Goal: Contribute content

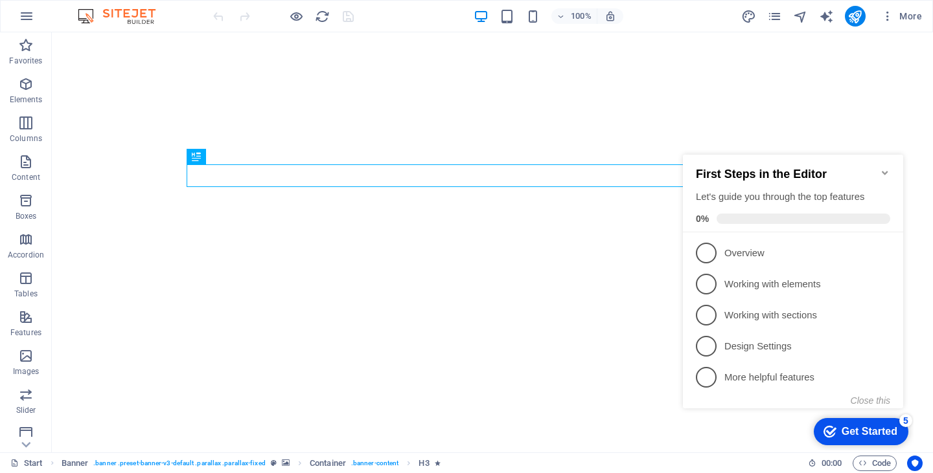
click at [882, 171] on icon "Minimize checklist" at bounding box center [885, 173] width 6 height 4
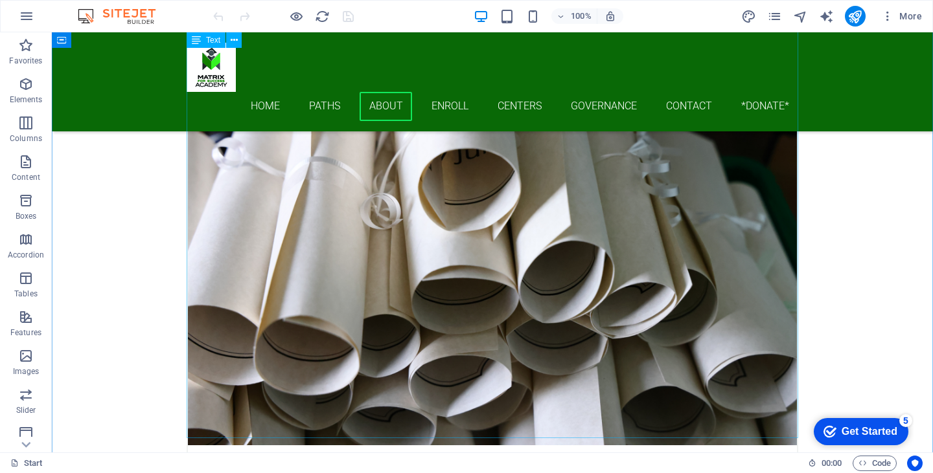
scroll to position [2775, 0]
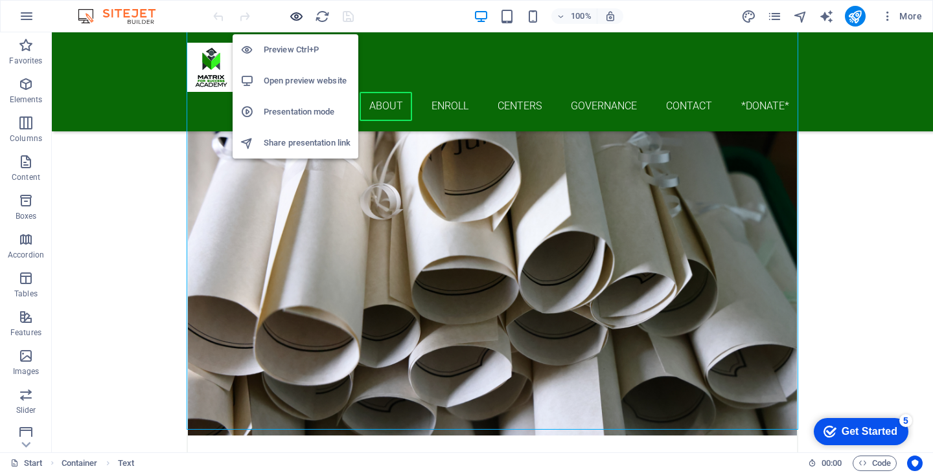
click at [298, 21] on icon "button" at bounding box center [296, 16] width 15 height 15
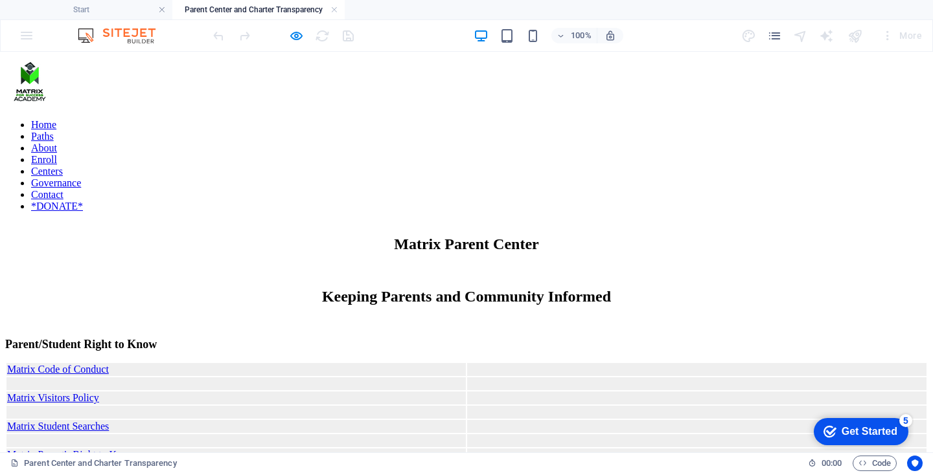
scroll to position [0, 0]
click at [294, 34] on icon "button" at bounding box center [296, 35] width 15 height 15
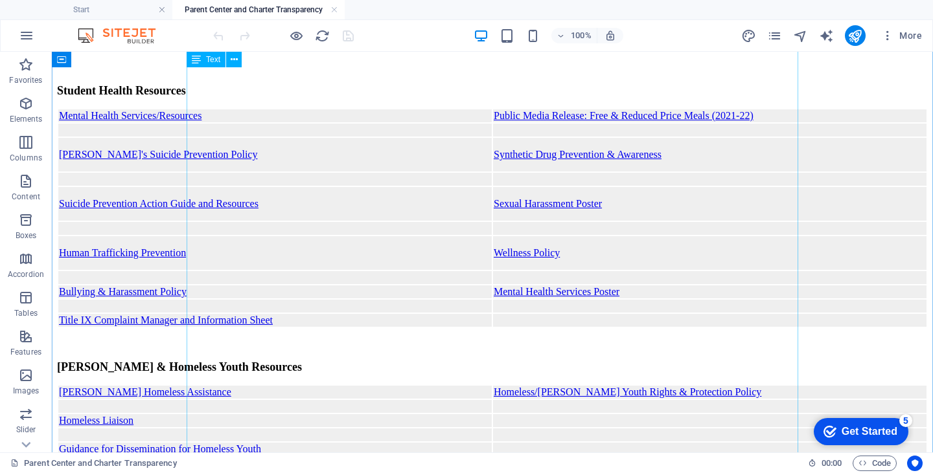
scroll to position [468, 0]
click at [562, 190] on div "Keeping Parents and Community Informed Parent/Student Right to Know Matrix Code…" at bounding box center [492, 306] width 871 height 1015
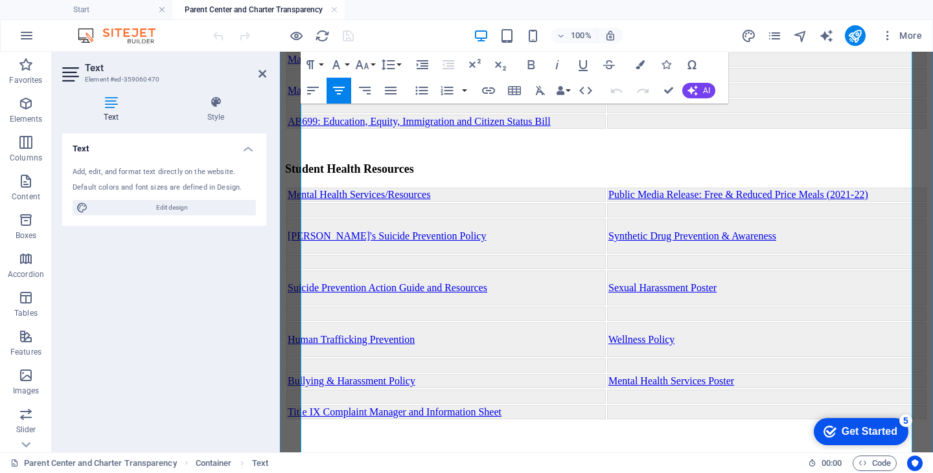
scroll to position [405, 0]
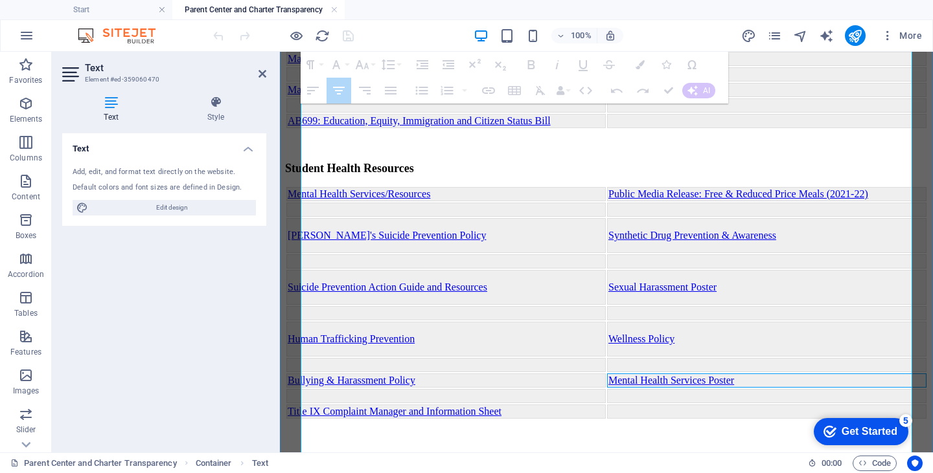
drag, startPoint x: 757, startPoint y: 260, endPoint x: 609, endPoint y: 255, distance: 148.4
click at [609, 374] on td "Mental Health Services Poster" at bounding box center [766, 381] width 319 height 14
drag, startPoint x: 756, startPoint y: 257, endPoint x: 610, endPoint y: 258, distance: 145.7
click at [610, 374] on td "Mental Health Services Poster" at bounding box center [766, 381] width 319 height 14
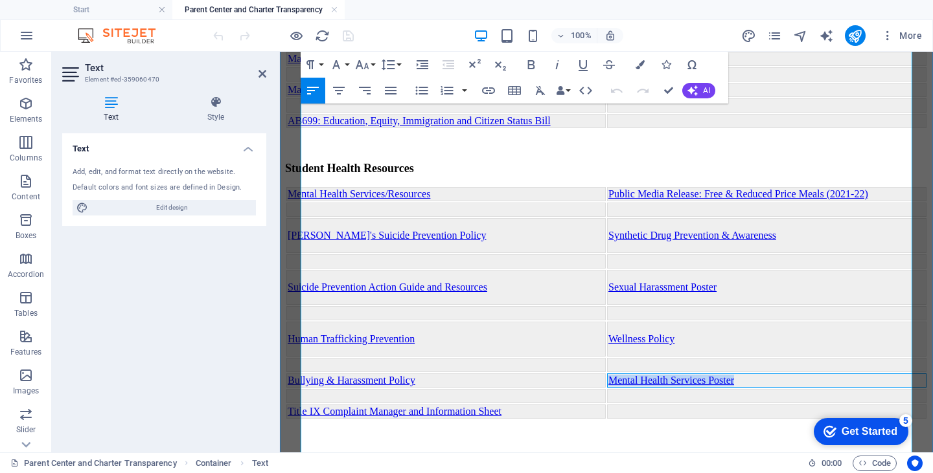
drag, startPoint x: 756, startPoint y: 259, endPoint x: 611, endPoint y: 256, distance: 145.1
click at [611, 374] on td "Mental Health Services Poster" at bounding box center [766, 381] width 319 height 14
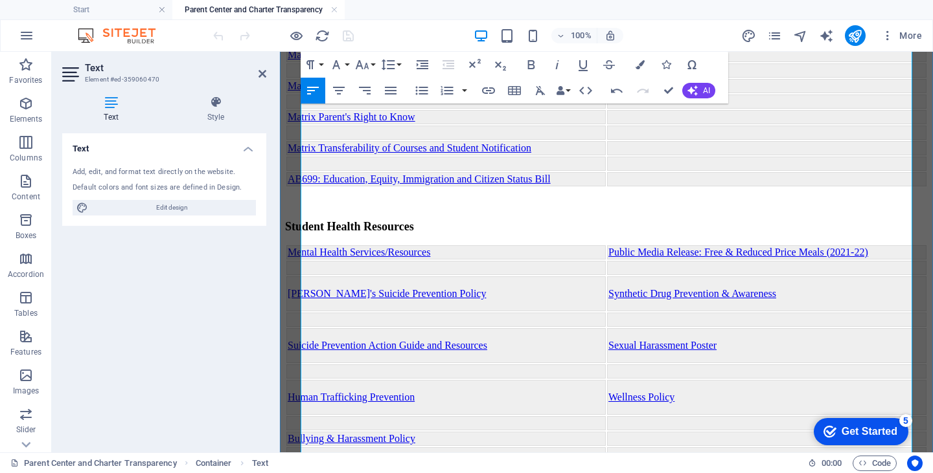
scroll to position [345, 0]
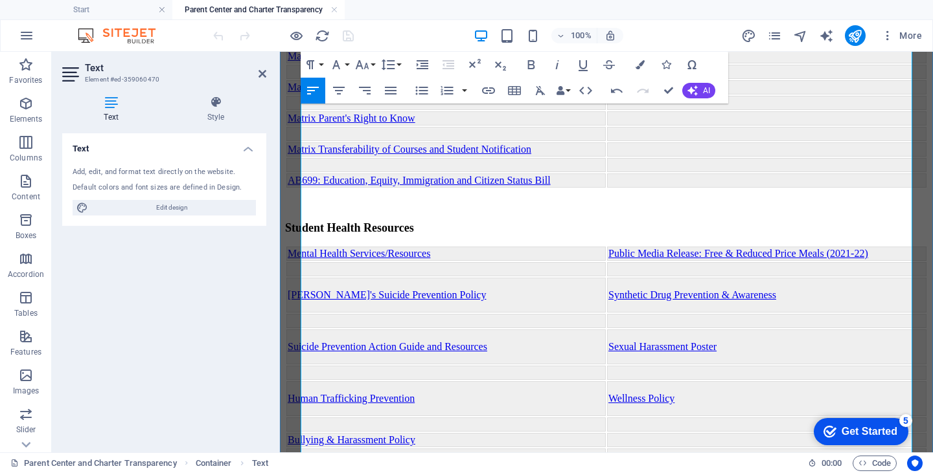
click at [475, 247] on td "Mental Health Services/Resources" at bounding box center [445, 254] width 319 height 14
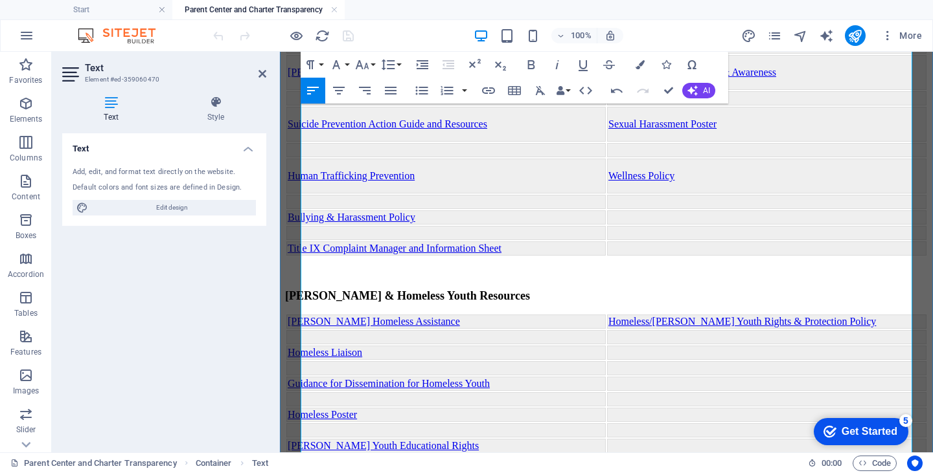
scroll to position [573, 0]
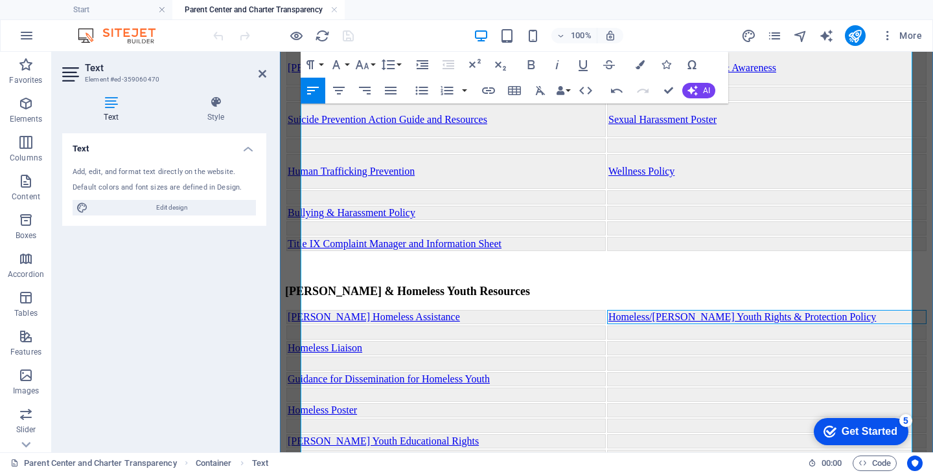
click at [685, 312] on link "Homeless/[PERSON_NAME] Youth Rights & Protection Policy" at bounding box center [741, 317] width 267 height 11
click at [713, 312] on link "Homeless Youth Rights & Protection Policy" at bounding box center [699, 317] width 183 height 11
click at [685, 312] on link "Homeless Youth Rights & Protection Policy" at bounding box center [699, 317] width 183 height 11
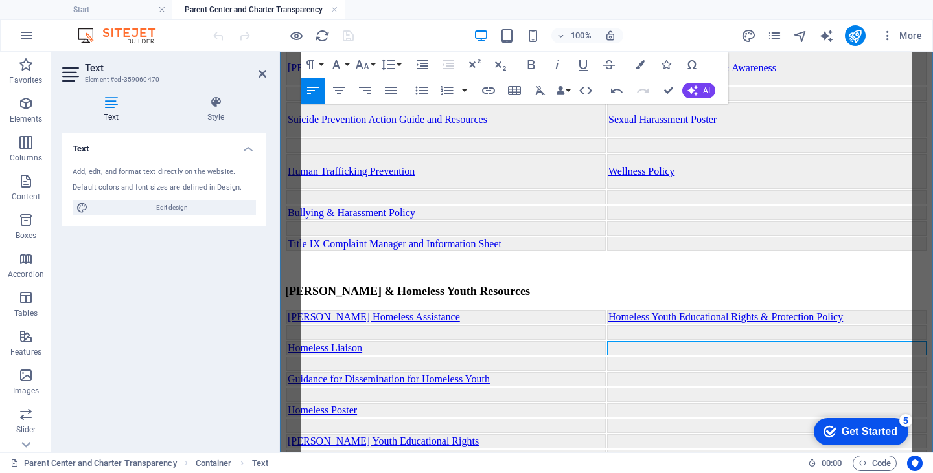
click at [717, 341] on td at bounding box center [766, 348] width 319 height 14
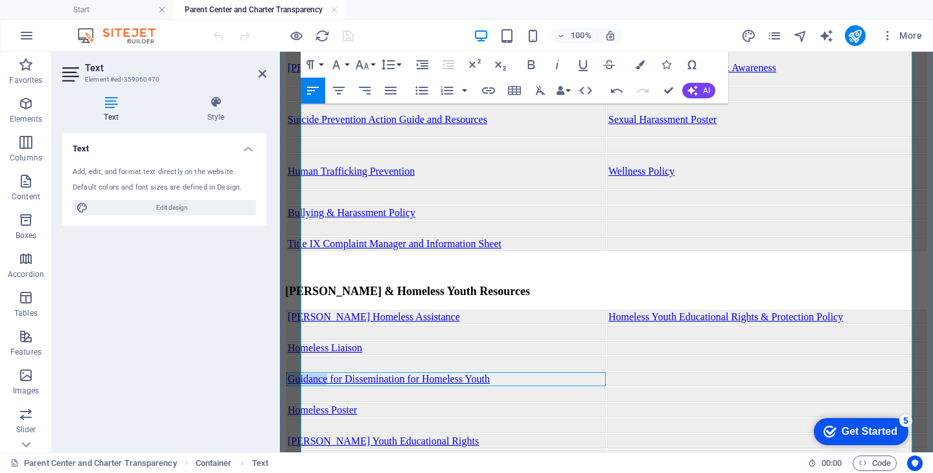
drag, startPoint x: 346, startPoint y: 249, endPoint x: 303, endPoint y: 249, distance: 42.8
click at [303, 374] on link "Guidance for Dissemination for Homeless Youth" at bounding box center [389, 379] width 202 height 11
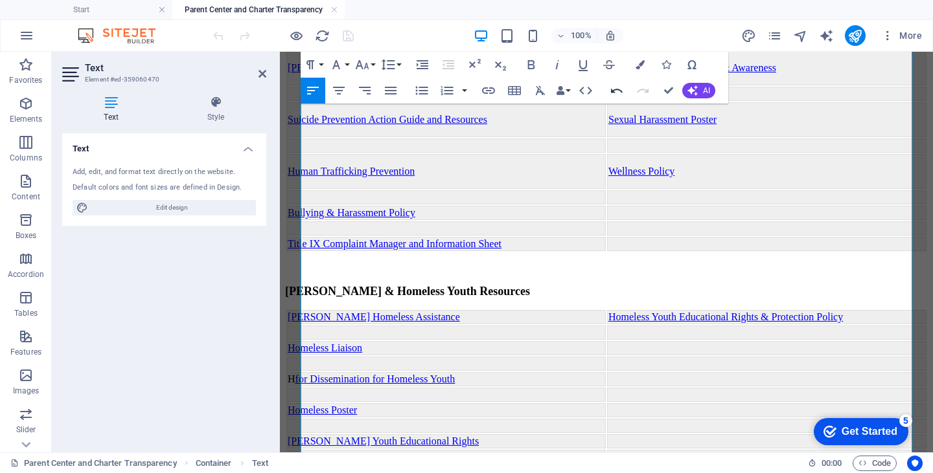
click at [615, 89] on icon "button" at bounding box center [617, 91] width 12 height 5
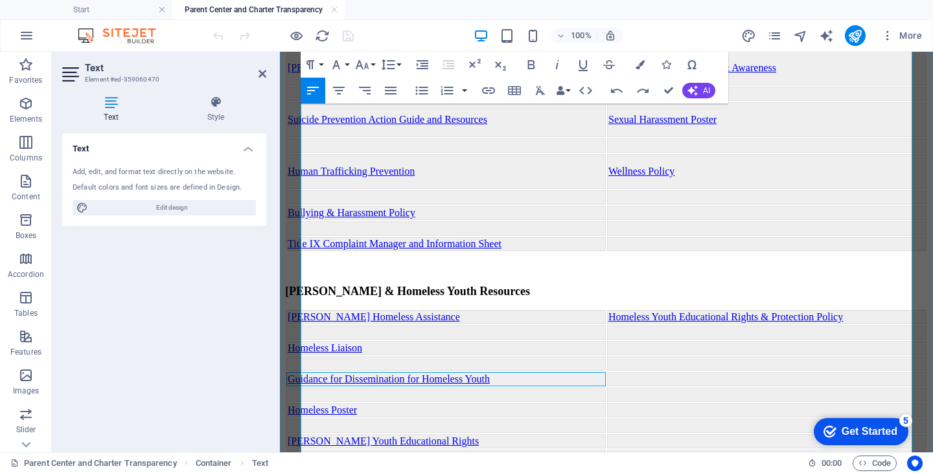
click at [529, 372] on td "Guidance for Dissemination for Homeless Youth" at bounding box center [445, 379] width 319 height 14
click at [490, 374] on link "Guidance for Dissemination for Homeless Youth" at bounding box center [389, 379] width 202 height 11
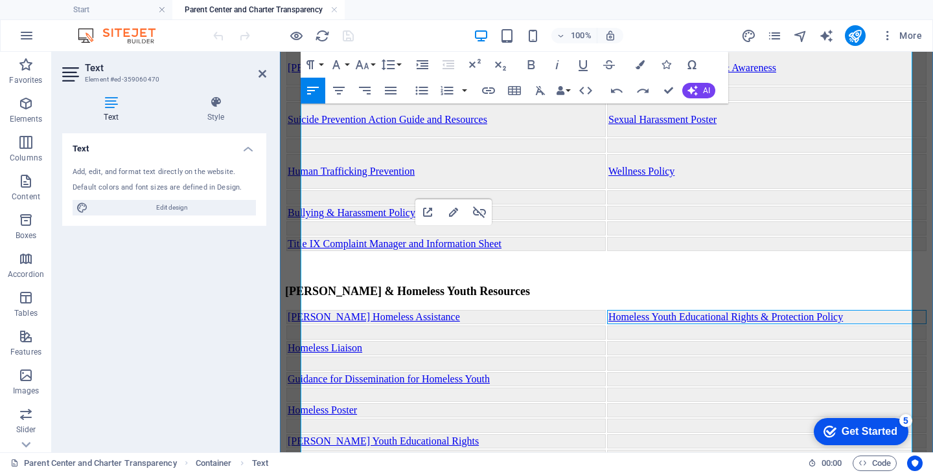
click at [661, 312] on link "Homeless Youth Educational Rights & Protection Policy" at bounding box center [725, 317] width 234 height 11
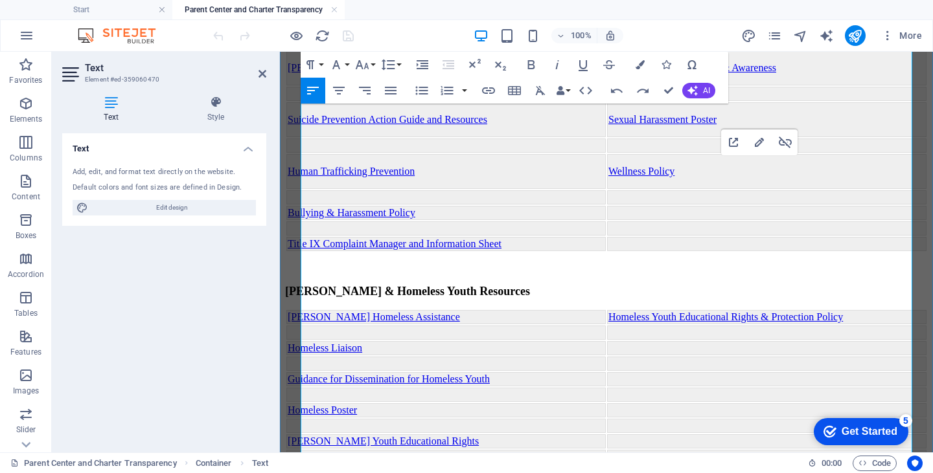
click at [663, 312] on link "Homeless Youth Educational Rights & Protection Policy" at bounding box center [725, 317] width 234 height 11
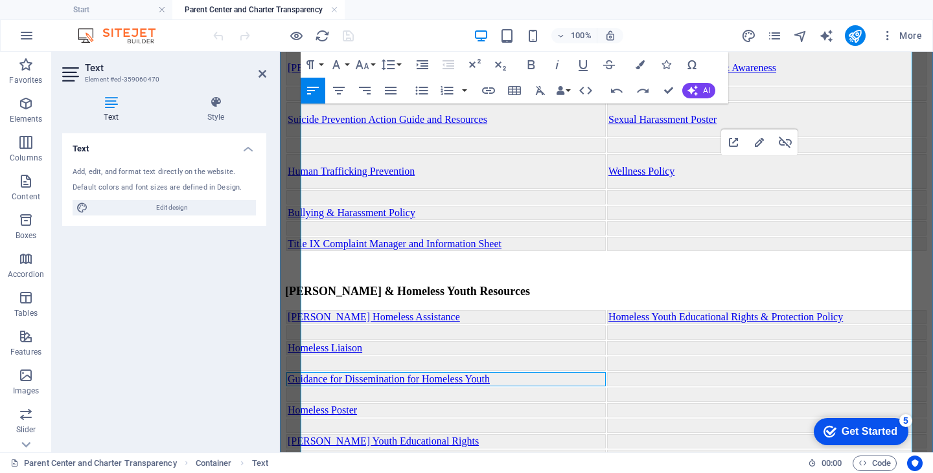
click at [446, 374] on link "Guidance for Dissemination for Homeless Youth" at bounding box center [389, 379] width 202 height 11
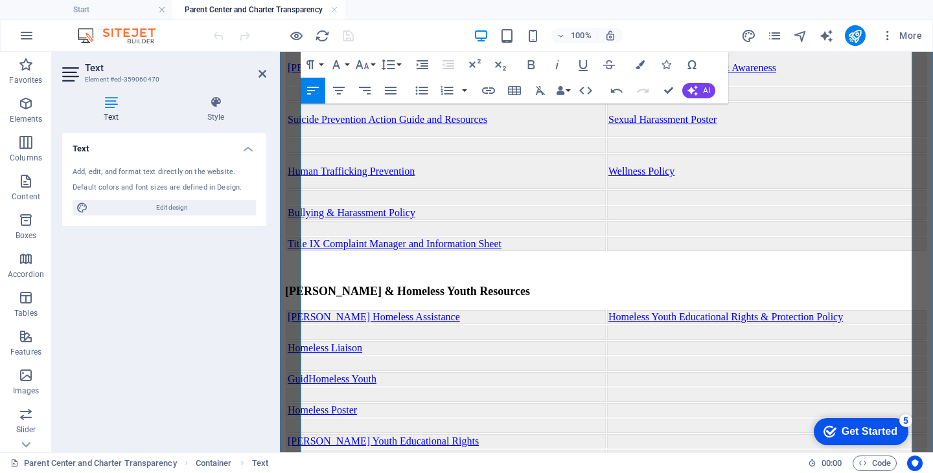
click at [456, 372] on td "GuidHomeless Youth" at bounding box center [445, 379] width 319 height 14
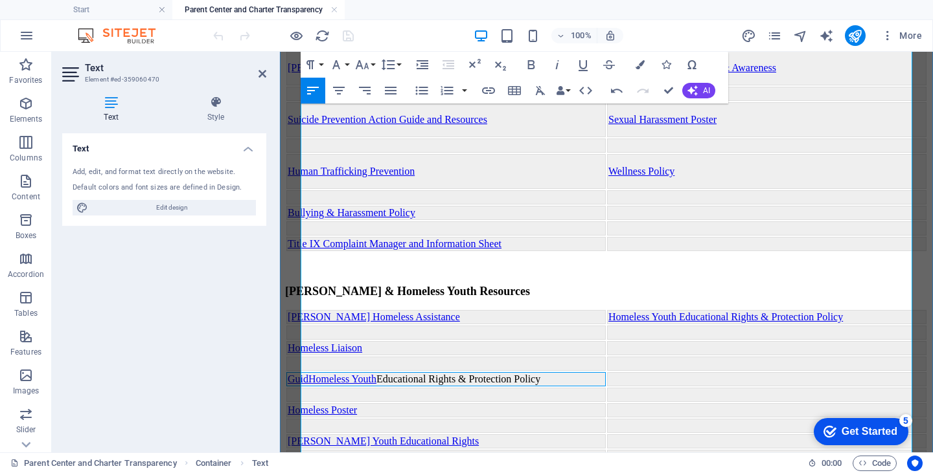
click at [323, 374] on link "GuidHomeless Youth" at bounding box center [332, 379] width 89 height 11
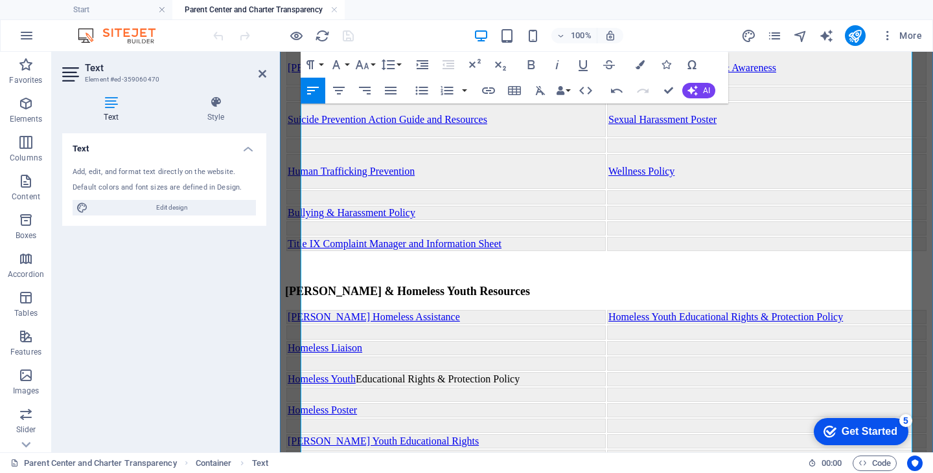
click at [396, 372] on td "Homeless Youth Educational Rights & Protection Policy" at bounding box center [445, 379] width 319 height 14
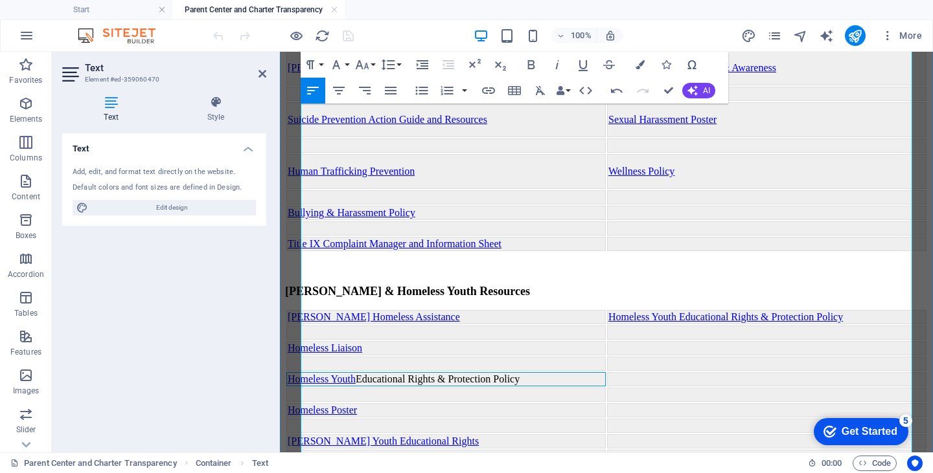
click at [356, 374] on link "Homeless Youth" at bounding box center [322, 379] width 68 height 11
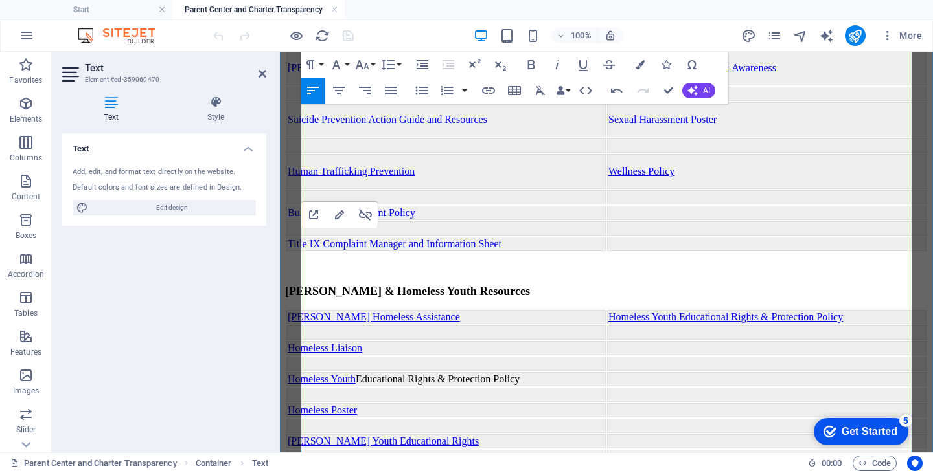
click at [402, 372] on td "Homeless Youth Educational Rights & Protection Policy" at bounding box center [445, 379] width 319 height 14
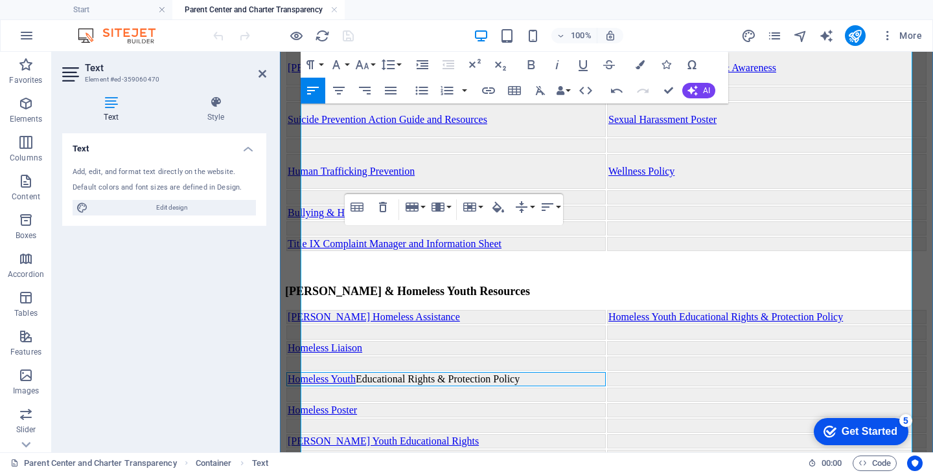
click at [385, 372] on td "Homeless Youth Educational Rights & Protection Policy" at bounding box center [445, 379] width 319 height 14
click at [356, 374] on link "Homeless Youth" at bounding box center [322, 379] width 68 height 11
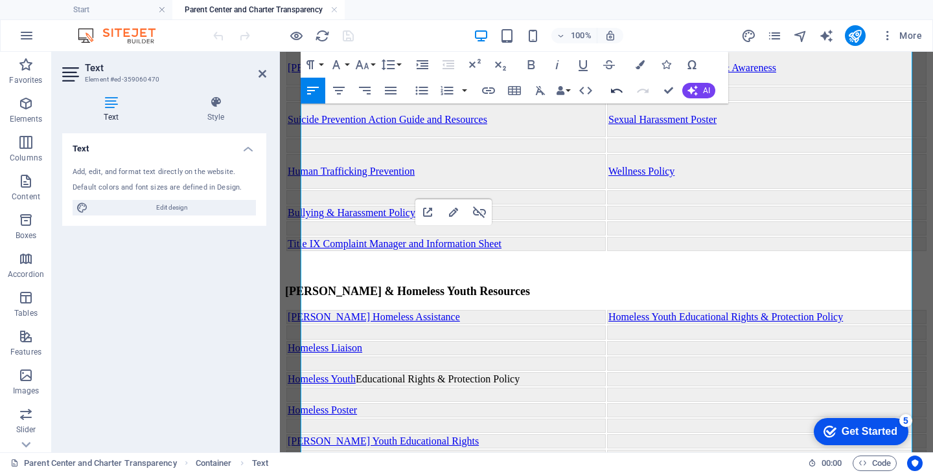
click at [617, 91] on icon "button" at bounding box center [617, 91] width 16 height 16
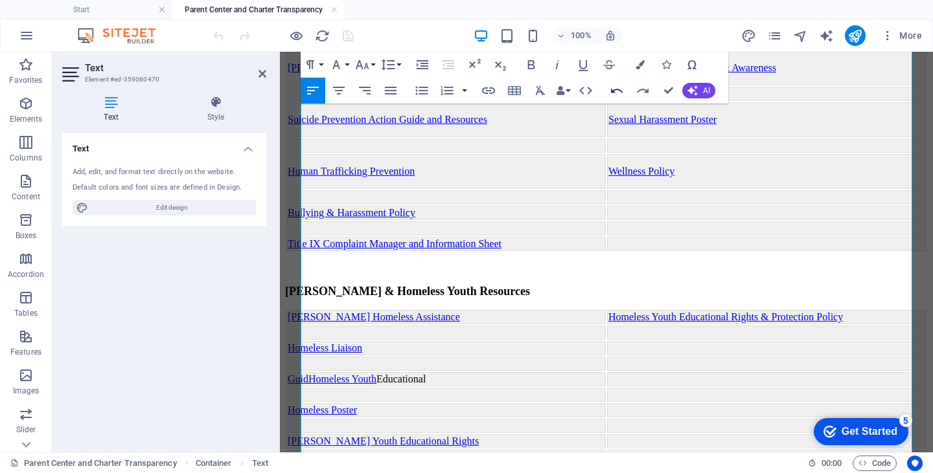
click at [617, 91] on icon "button" at bounding box center [617, 91] width 16 height 16
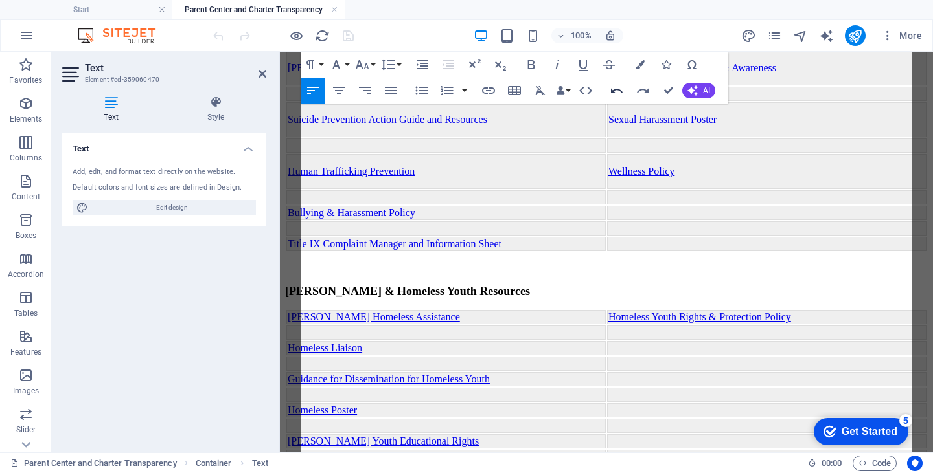
click at [617, 91] on icon "button" at bounding box center [617, 91] width 16 height 16
click at [617, 90] on icon "button" at bounding box center [617, 91] width 16 height 16
click at [643, 372] on td at bounding box center [766, 379] width 319 height 14
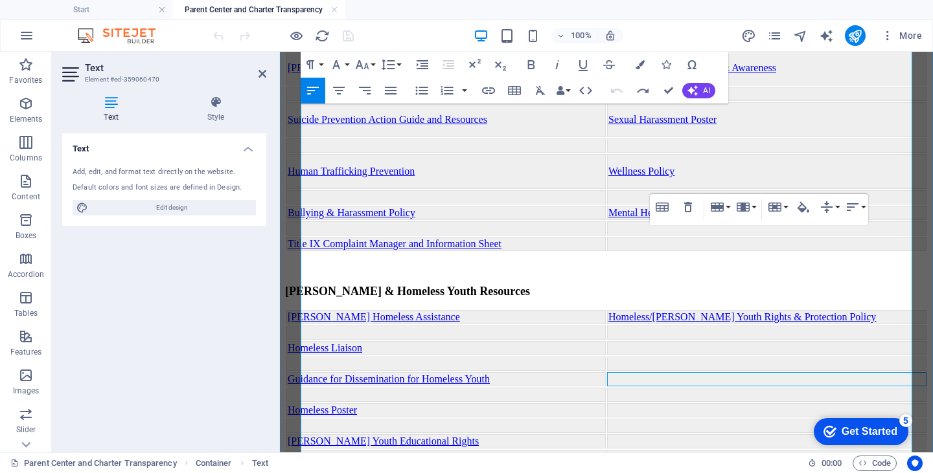
click at [556, 372] on td "Guidance for Dissemination for Homeless Youth" at bounding box center [445, 379] width 319 height 14
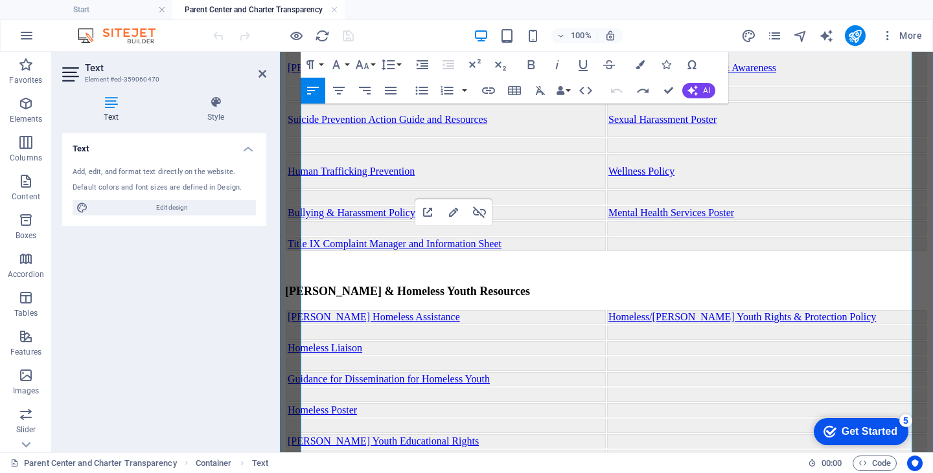
click at [345, 374] on link "Guidance for Dissemination for Homeless Youth" at bounding box center [389, 379] width 202 height 11
drag, startPoint x: 654, startPoint y: 177, endPoint x: 804, endPoint y: 183, distance: 151.1
click at [804, 310] on td "Homeless/[PERSON_NAME] Youth Rights & Protection Policy" at bounding box center [766, 317] width 319 height 14
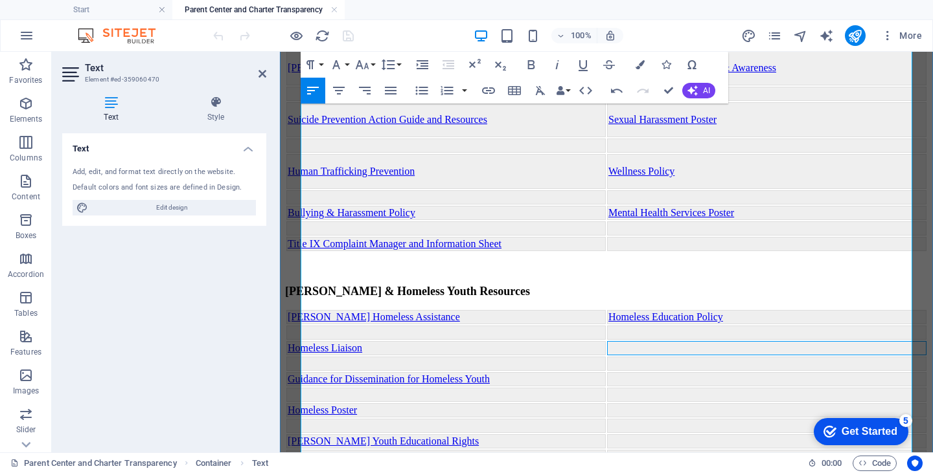
click at [809, 341] on td at bounding box center [766, 348] width 319 height 14
click at [642, 341] on td at bounding box center [766, 348] width 319 height 14
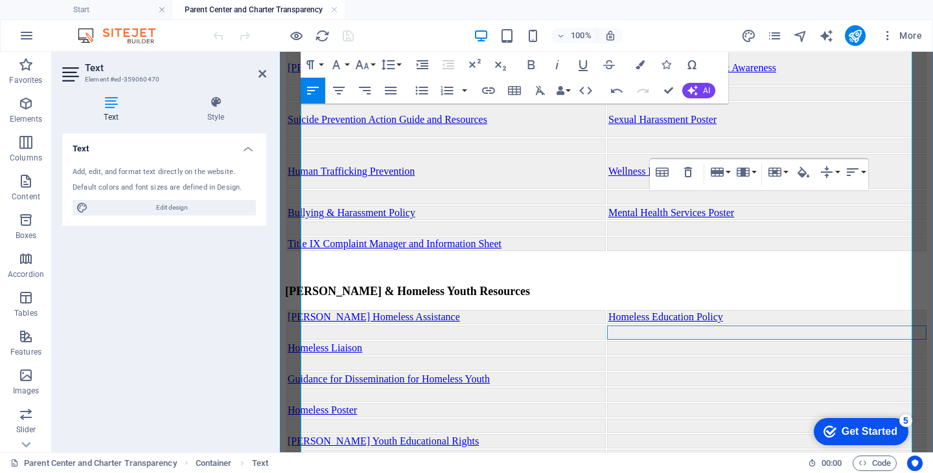
click at [633, 326] on td at bounding box center [766, 333] width 319 height 14
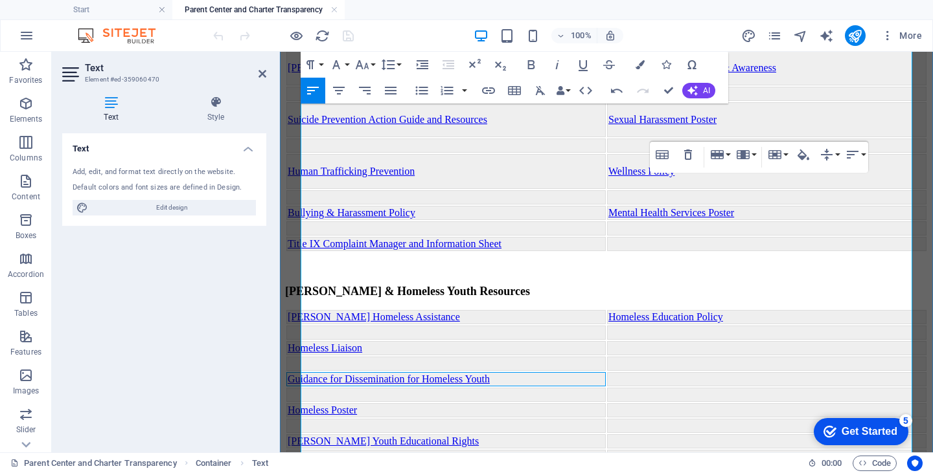
click at [393, 374] on link "Guidance for Dissemination for Homeless Youth" at bounding box center [389, 379] width 202 height 11
click at [519, 372] on td "Guidance for Dissemination for Homeless Youth" at bounding box center [445, 379] width 319 height 14
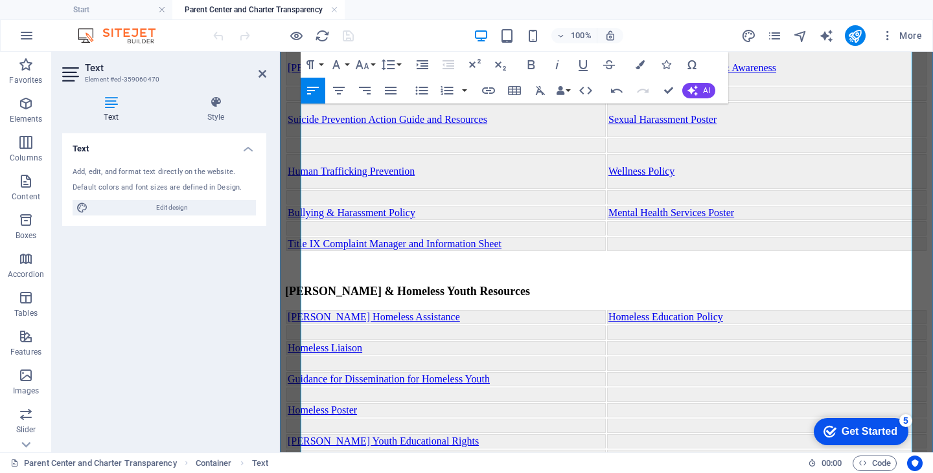
click at [426, 374] on link "Guidance for Dissemination for Homeless Youth" at bounding box center [389, 379] width 202 height 11
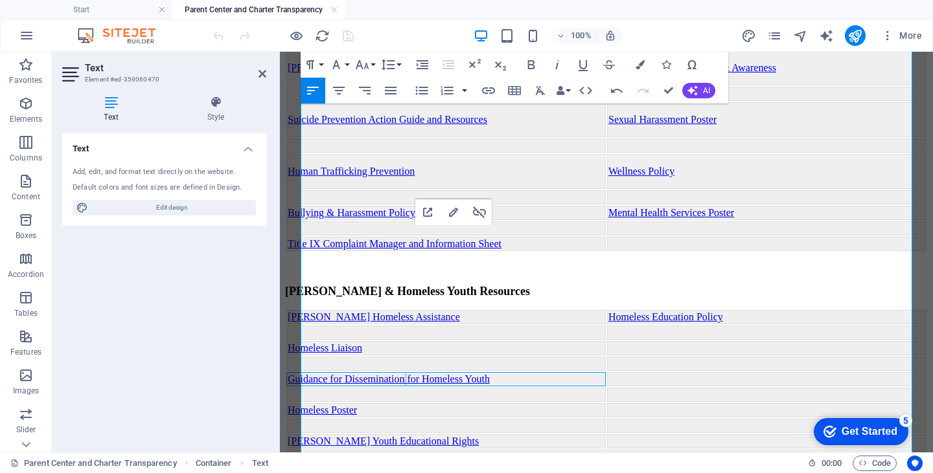
click at [426, 374] on link "Guidance for Dissemination for Homeless Youth" at bounding box center [389, 379] width 202 height 11
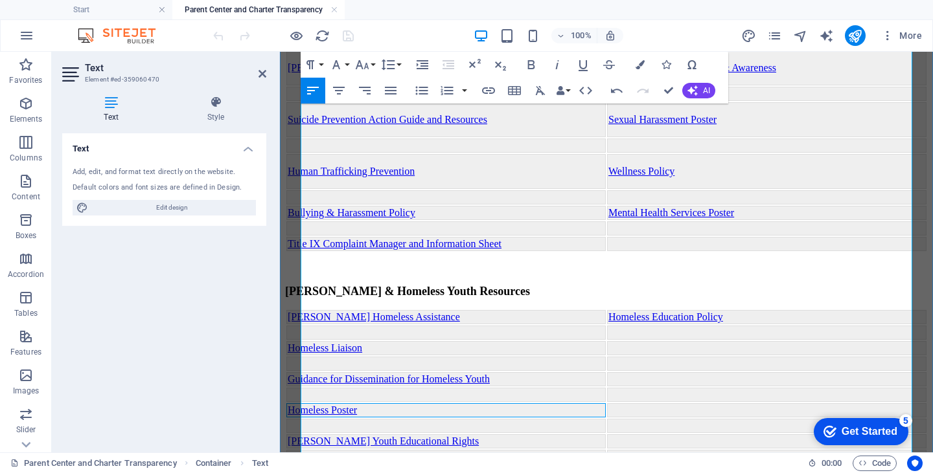
click at [473, 404] on td "Homeless Poster" at bounding box center [445, 411] width 319 height 14
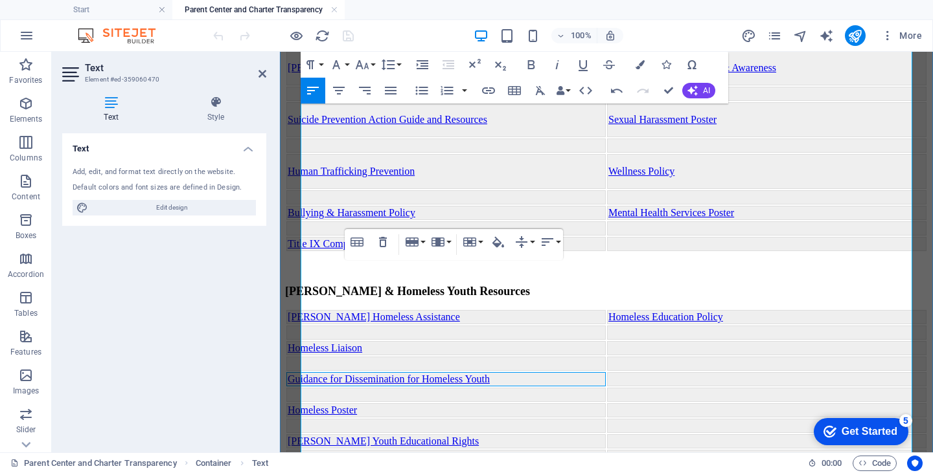
click at [328, 374] on link "Guidance for Dissemination for Homeless Youth" at bounding box center [389, 379] width 202 height 11
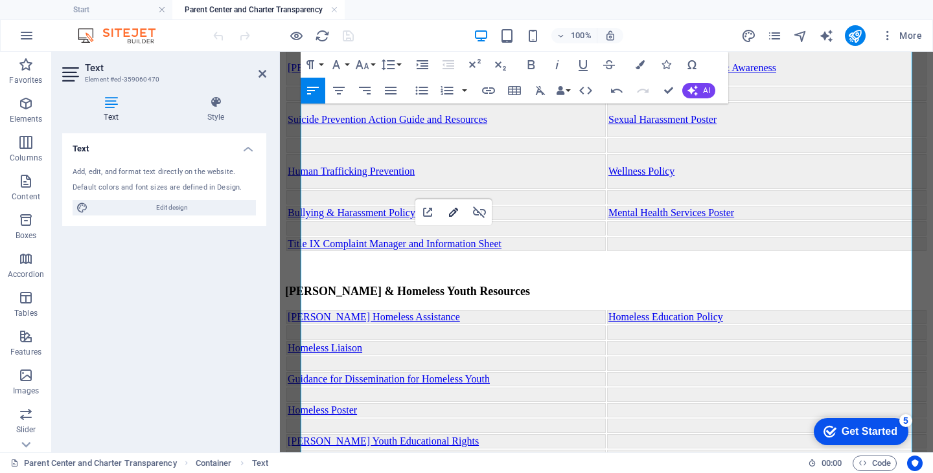
click at [454, 211] on icon "button" at bounding box center [453, 212] width 9 height 9
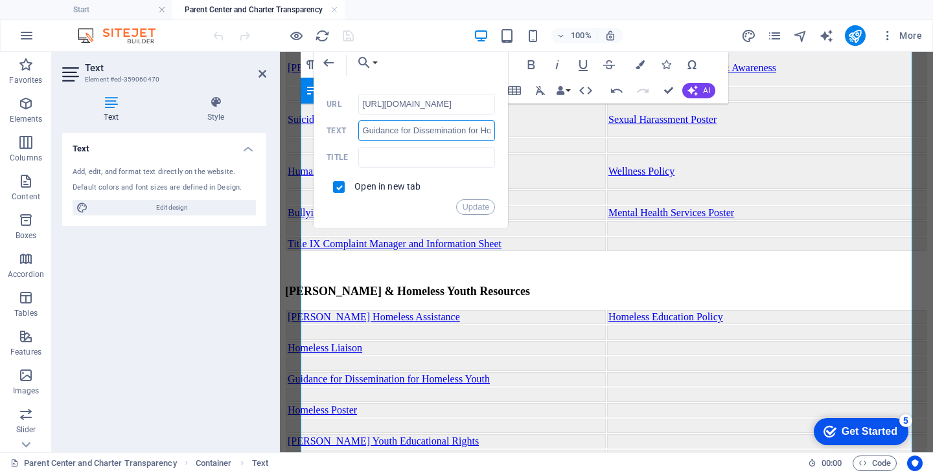
scroll to position [0, 0]
click at [466, 130] on input "Guidance for Dissemination for Homeless Youth" at bounding box center [426, 130] width 137 height 21
drag, startPoint x: 479, startPoint y: 131, endPoint x: 335, endPoint y: 129, distance: 143.8
click at [335, 129] on div "Guidance for Dissemination for Homeless Youth Text" at bounding box center [410, 130] width 168 height 21
click at [444, 130] on input "Homeless Youth" at bounding box center [426, 130] width 137 height 21
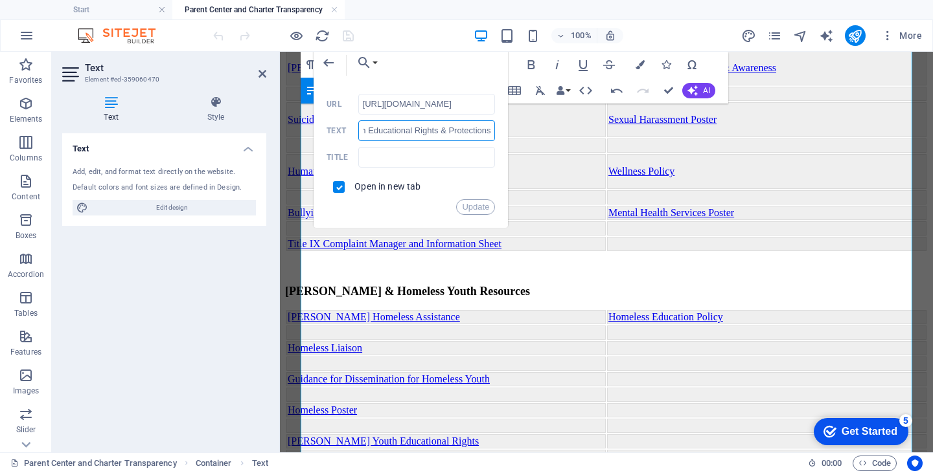
scroll to position [0, 58]
type input "Homeless Youth Educational Rights & Protections Policy"
click at [477, 206] on button "Update" at bounding box center [475, 207] width 39 height 16
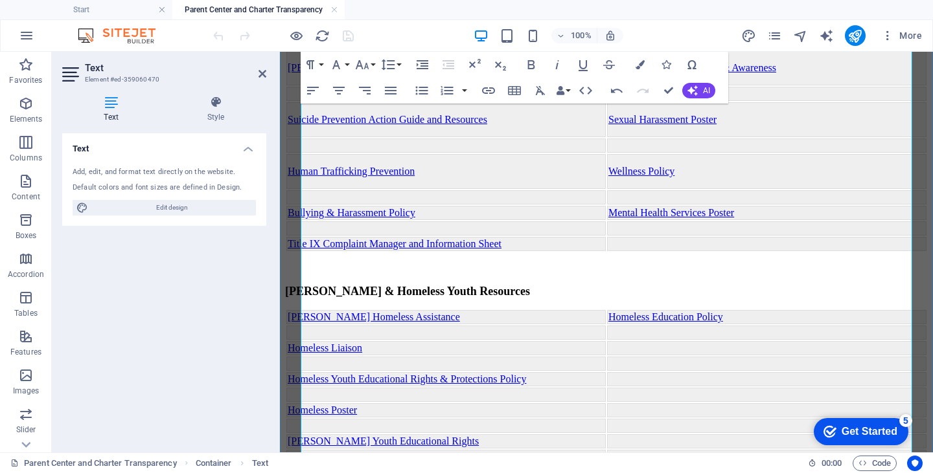
click at [456, 404] on td "Homeless Poster" at bounding box center [445, 411] width 319 height 14
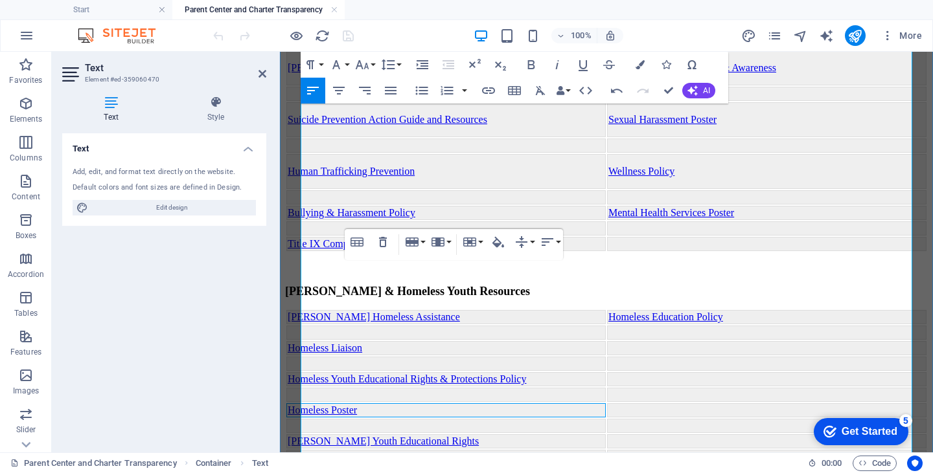
click at [448, 404] on td "Homeless Poster" at bounding box center [445, 411] width 319 height 14
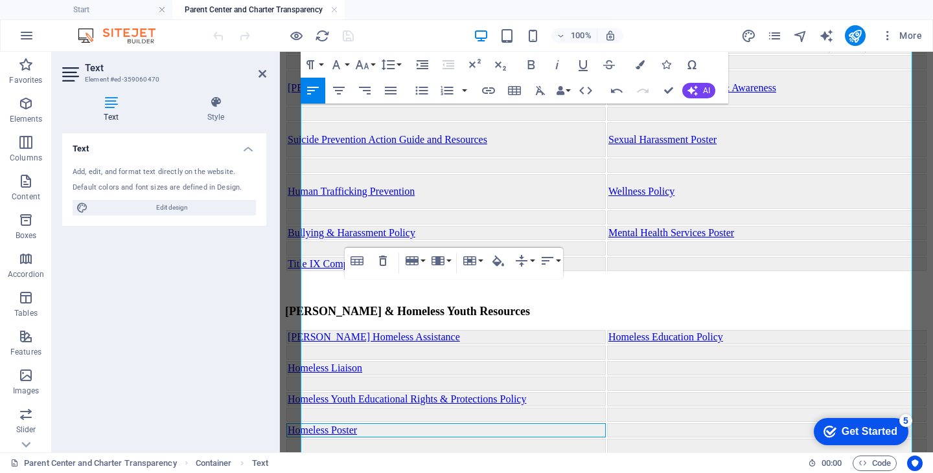
scroll to position [554, 0]
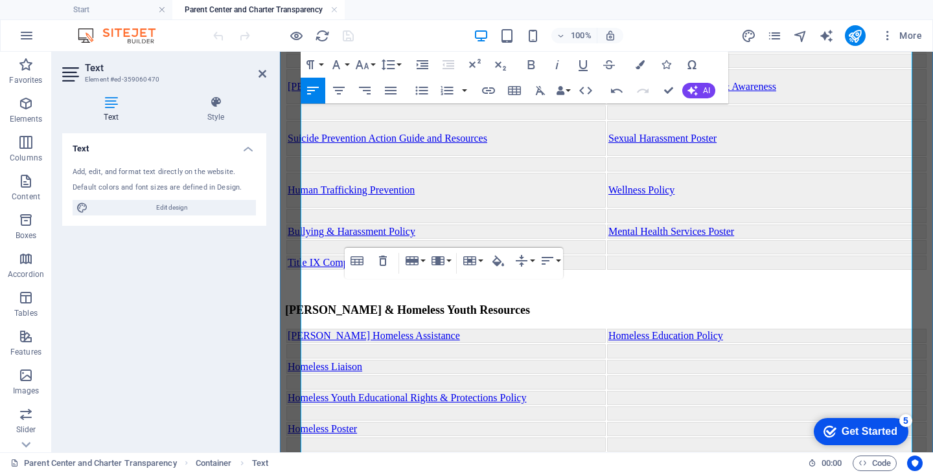
click at [517, 469] on td at bounding box center [445, 476] width 319 height 14
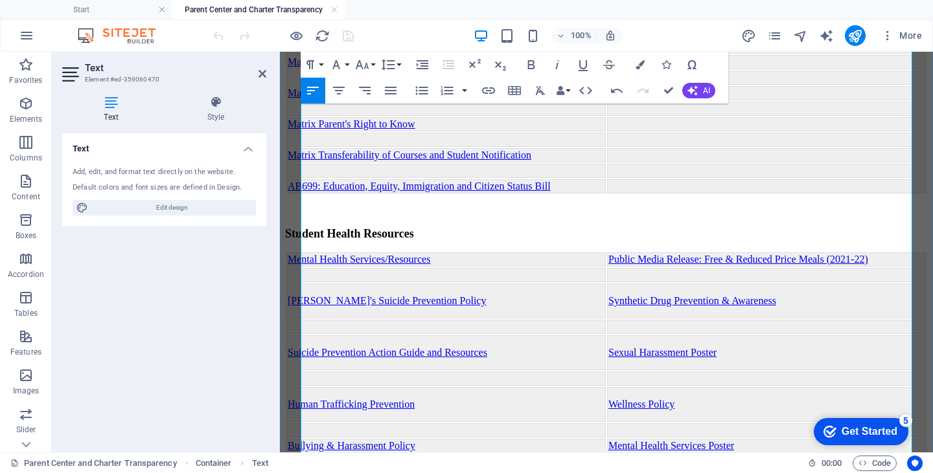
scroll to position [342, 0]
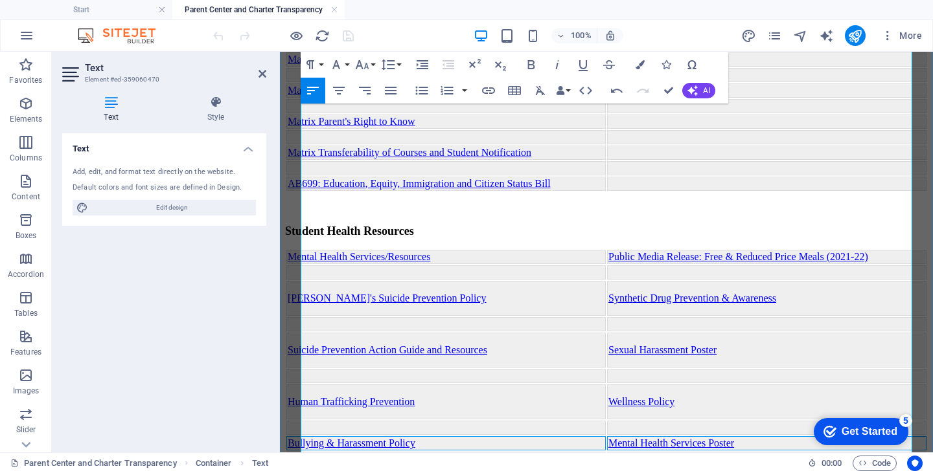
drag, startPoint x: 760, startPoint y: 319, endPoint x: 605, endPoint y: 319, distance: 154.8
click at [605, 437] on tr "Bullying & Harassment Policy Mental Health Services Poster" at bounding box center [606, 444] width 640 height 14
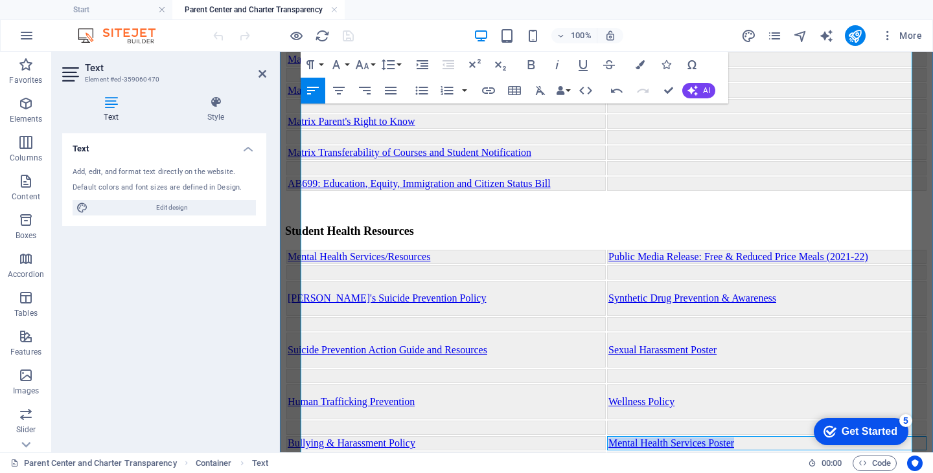
drag, startPoint x: 753, startPoint y: 319, endPoint x: 607, endPoint y: 324, distance: 146.4
click at [607, 437] on td "Mental Health Services Poster" at bounding box center [766, 444] width 319 height 14
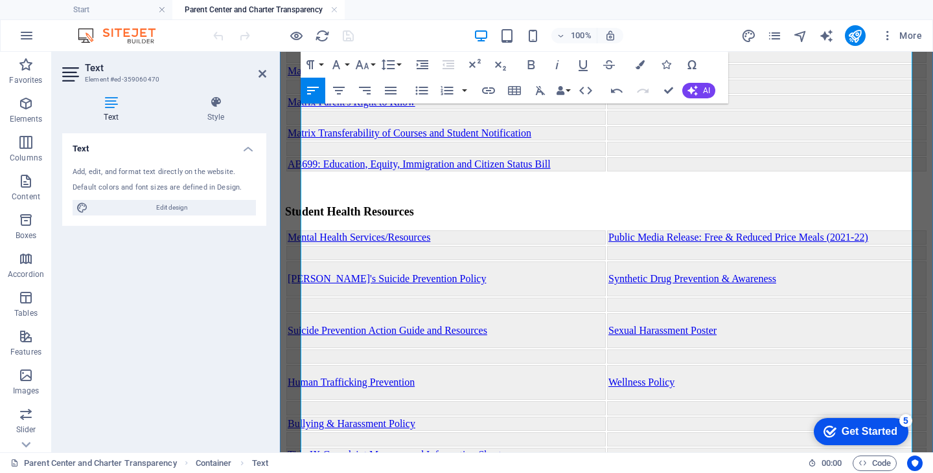
scroll to position [360, 0]
click at [921, 170] on div "Matrix Parent Center Keeping Parents and Community Informed Parent/Student Righ…" at bounding box center [606, 427] width 643 height 1102
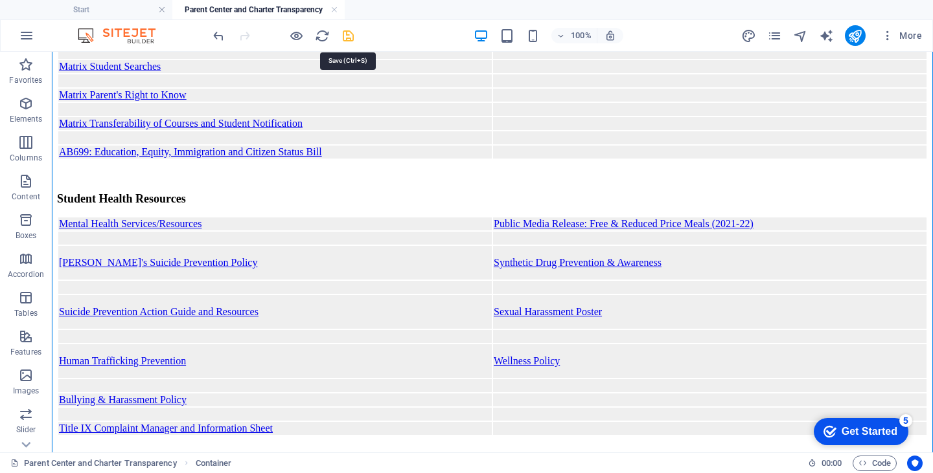
click at [347, 34] on icon "save" at bounding box center [348, 35] width 15 height 15
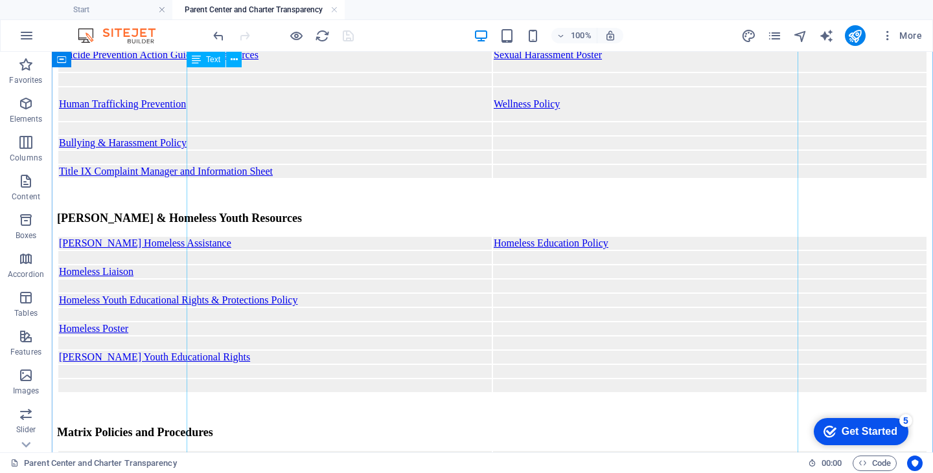
scroll to position [621, 0]
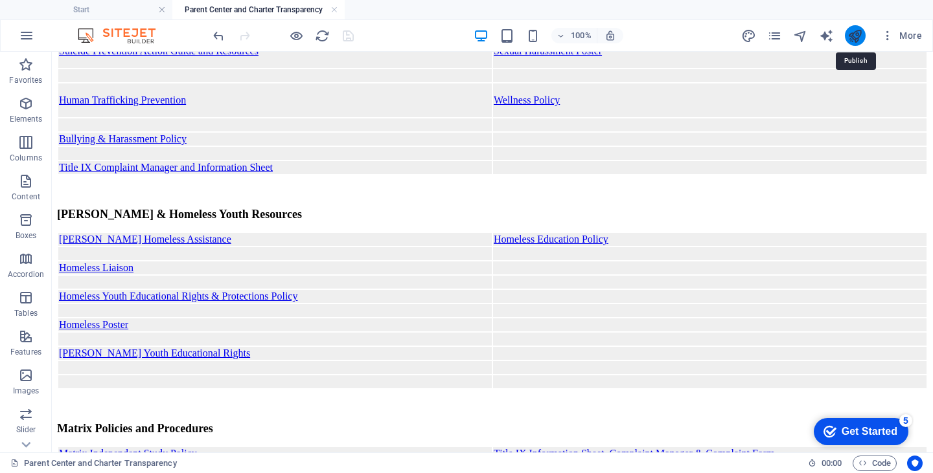
click at [856, 37] on icon "publish" at bounding box center [854, 35] width 15 height 15
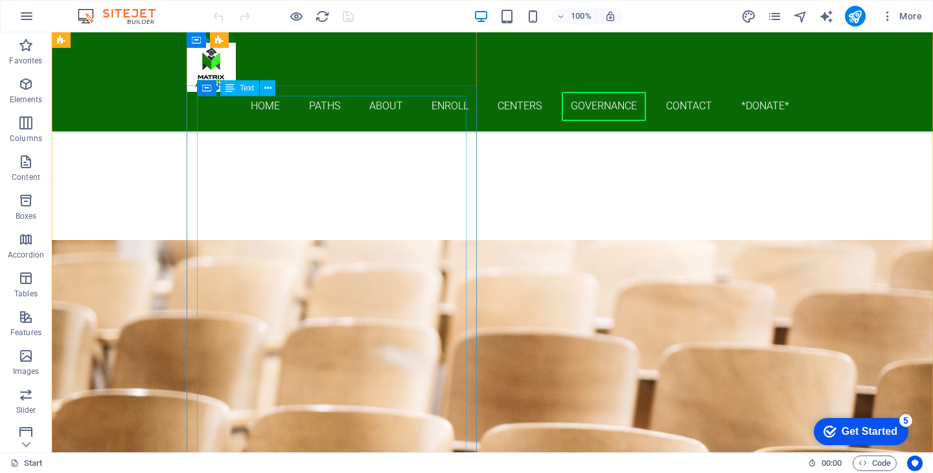
scroll to position [6206, 0]
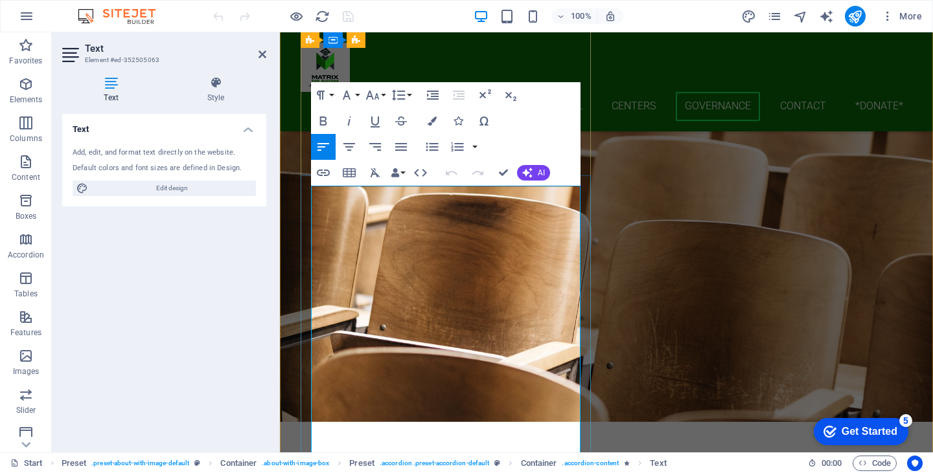
scroll to position [6250, 0]
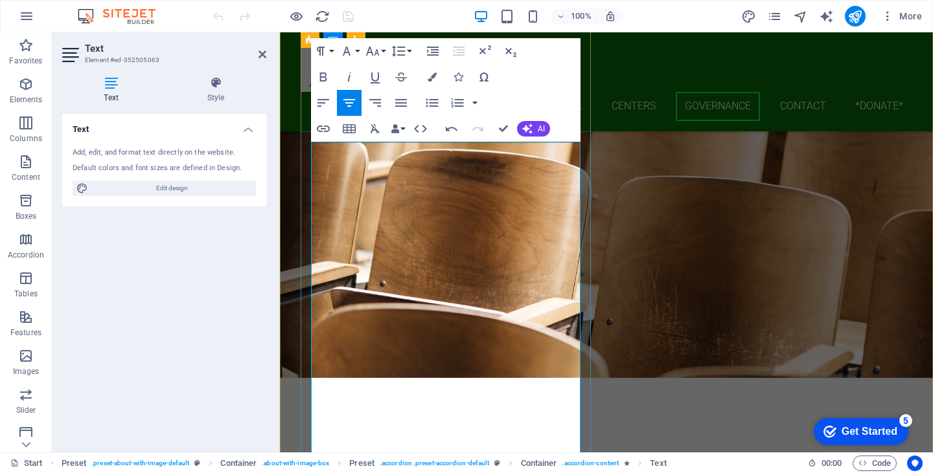
click at [328, 127] on icon "button" at bounding box center [323, 129] width 13 height 6
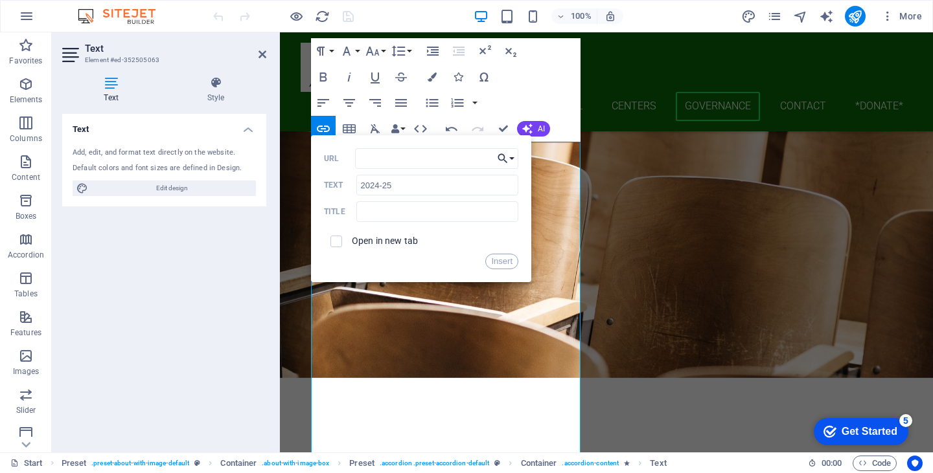
click at [512, 157] on button "Choose Link" at bounding box center [506, 158] width 25 height 21
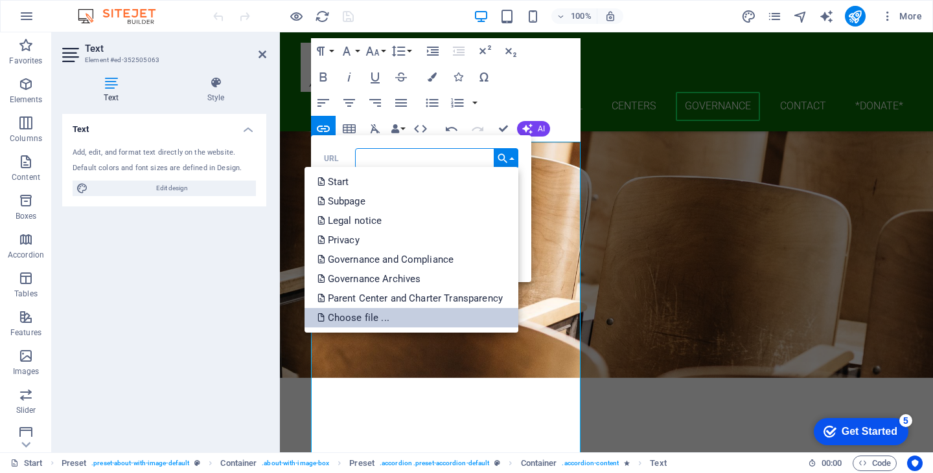
click at [457, 311] on link "Choose file ..." at bounding box center [411, 317] width 214 height 19
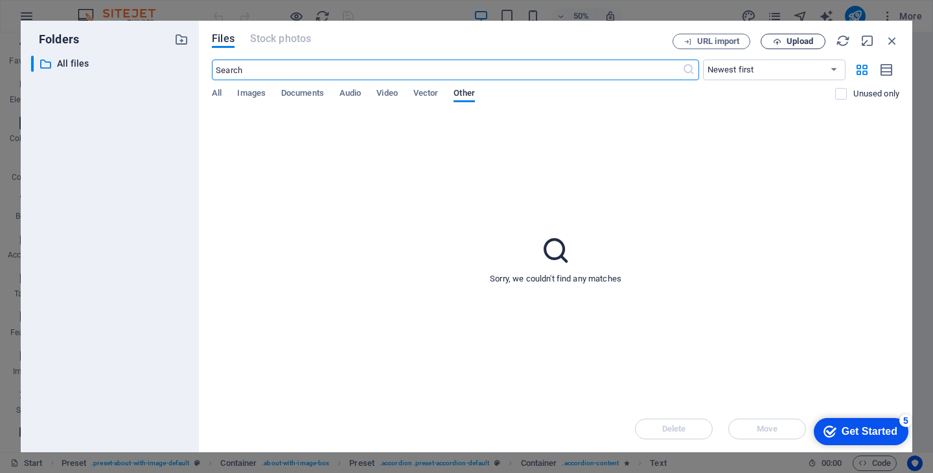
click at [801, 38] on span "Upload" at bounding box center [799, 42] width 27 height 8
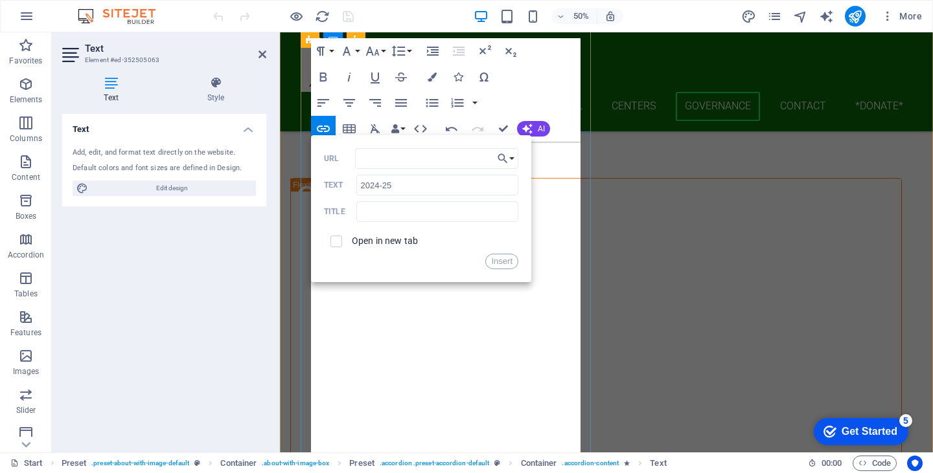
scroll to position [6250, 0]
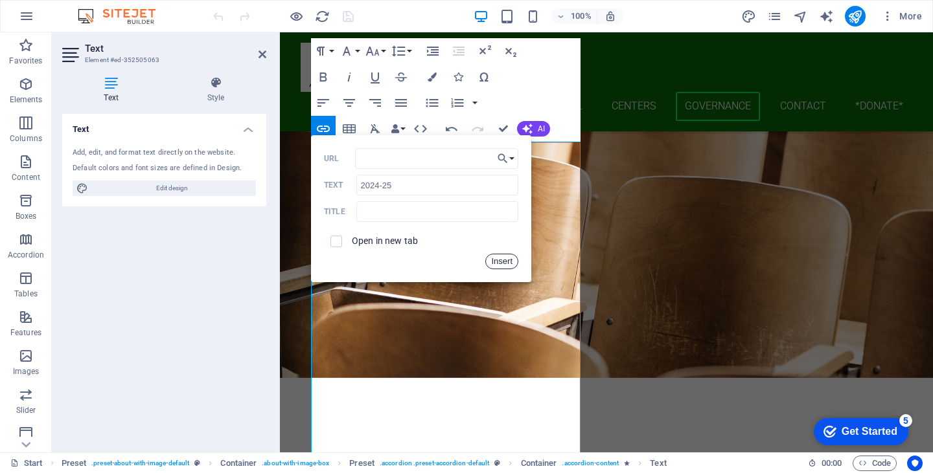
click at [503, 260] on button "Insert" at bounding box center [501, 262] width 33 height 16
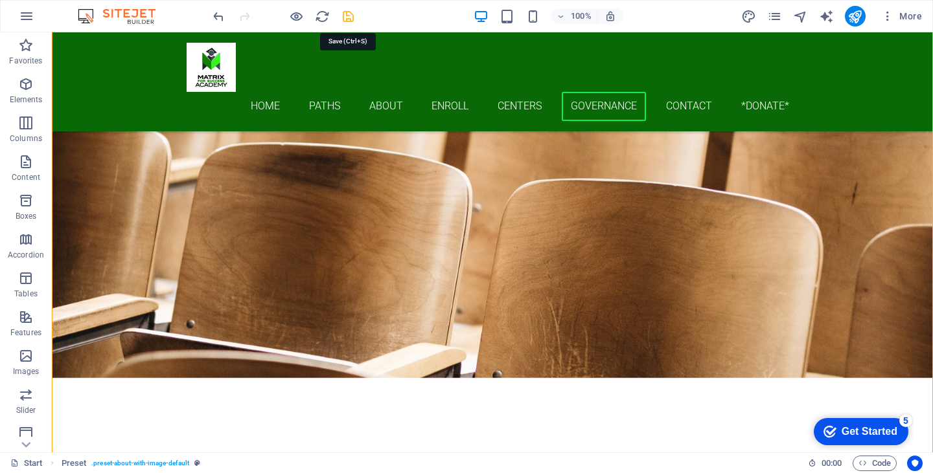
click at [346, 19] on icon "save" at bounding box center [348, 16] width 15 height 15
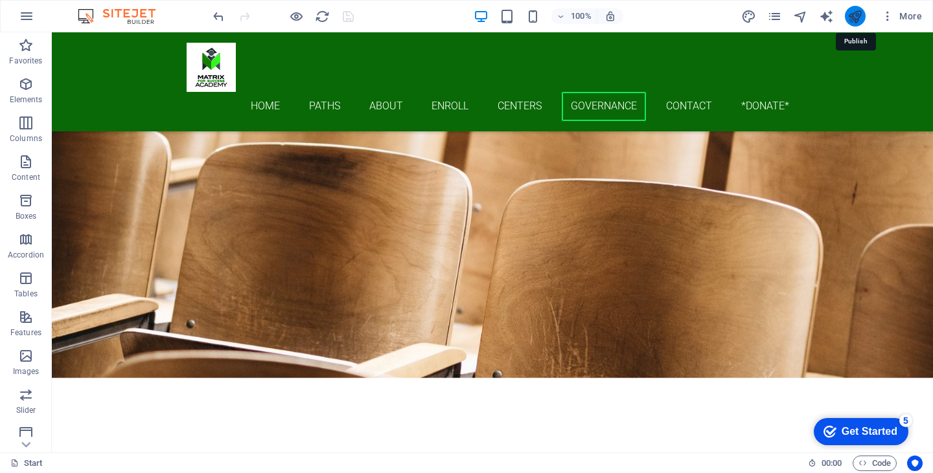
click at [862, 16] on icon "publish" at bounding box center [854, 16] width 15 height 15
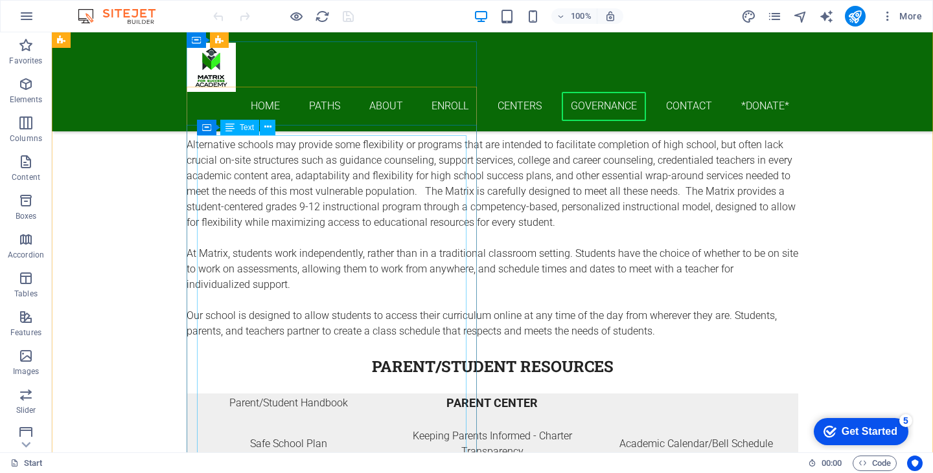
scroll to position [5508, 0]
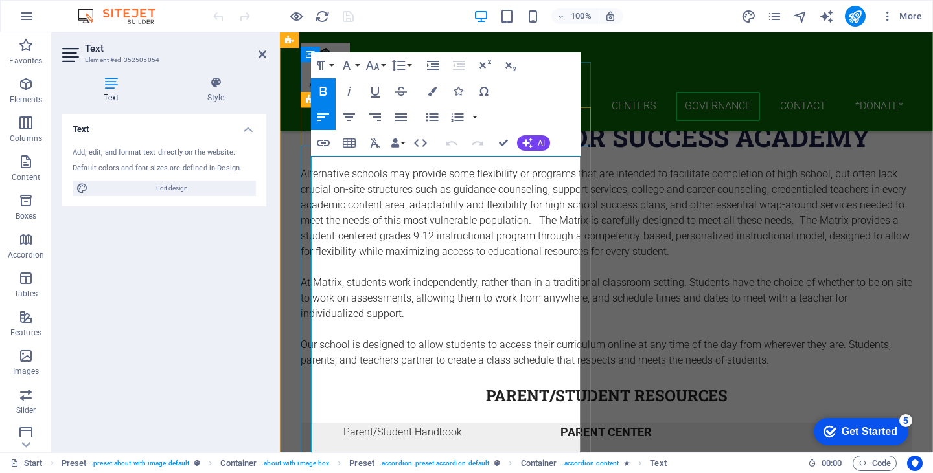
click at [323, 146] on icon "button" at bounding box center [323, 143] width 16 height 16
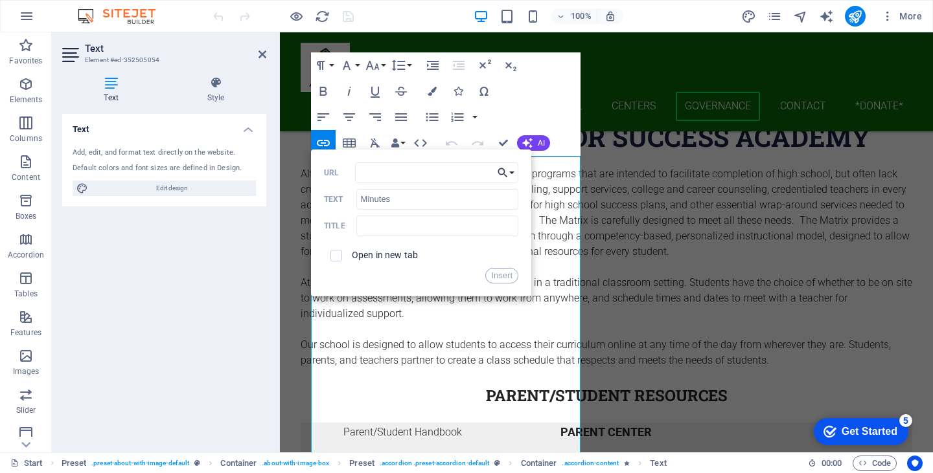
click at [513, 170] on button "Choose Link" at bounding box center [506, 173] width 25 height 21
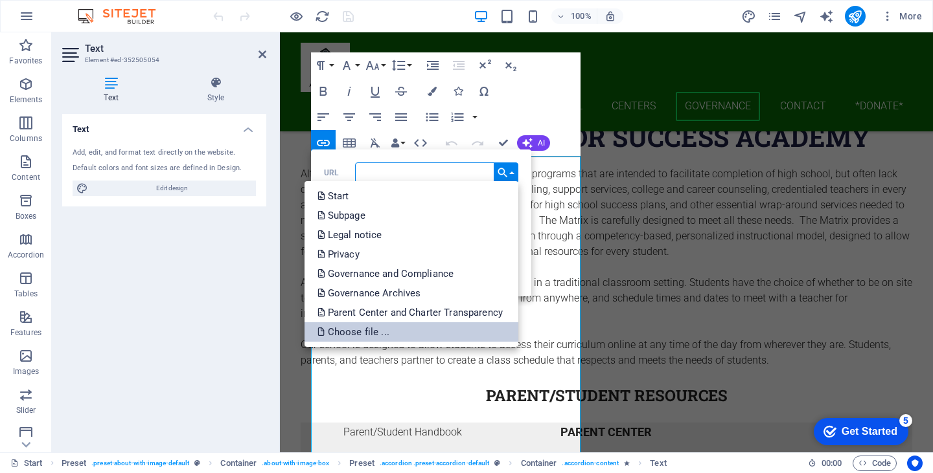
click at [433, 333] on link "Choose file ..." at bounding box center [411, 332] width 214 height 19
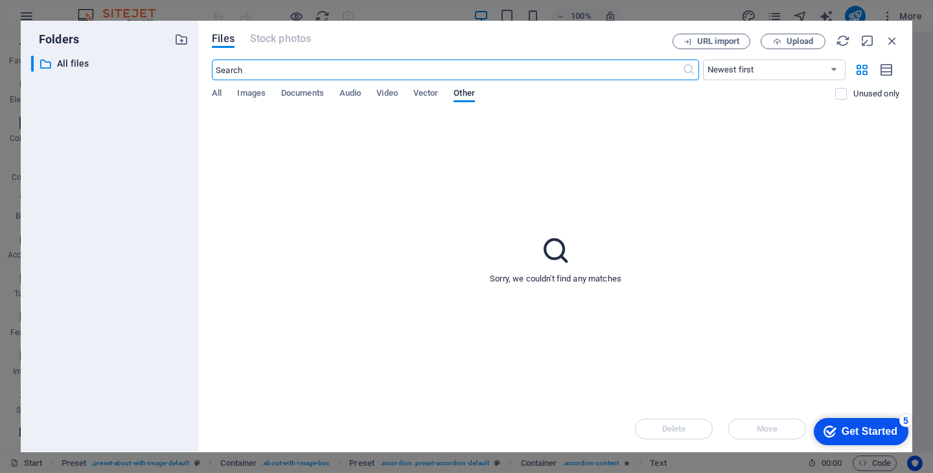
scroll to position [5921, 0]
click at [797, 40] on span "Upload" at bounding box center [799, 42] width 27 height 8
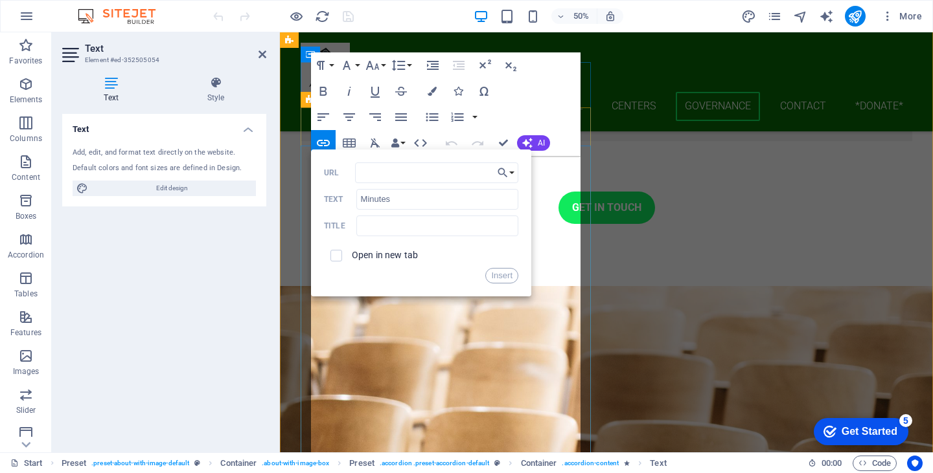
scroll to position [5508, 0]
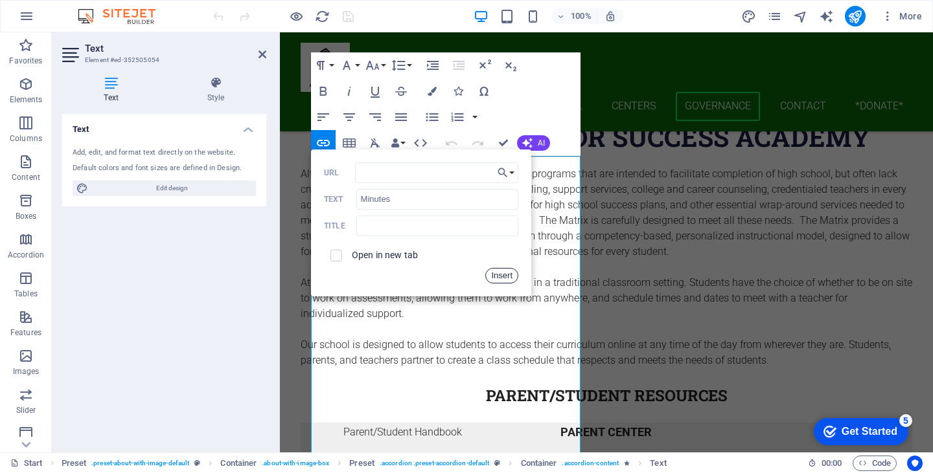
click at [499, 277] on button "Insert" at bounding box center [501, 276] width 33 height 16
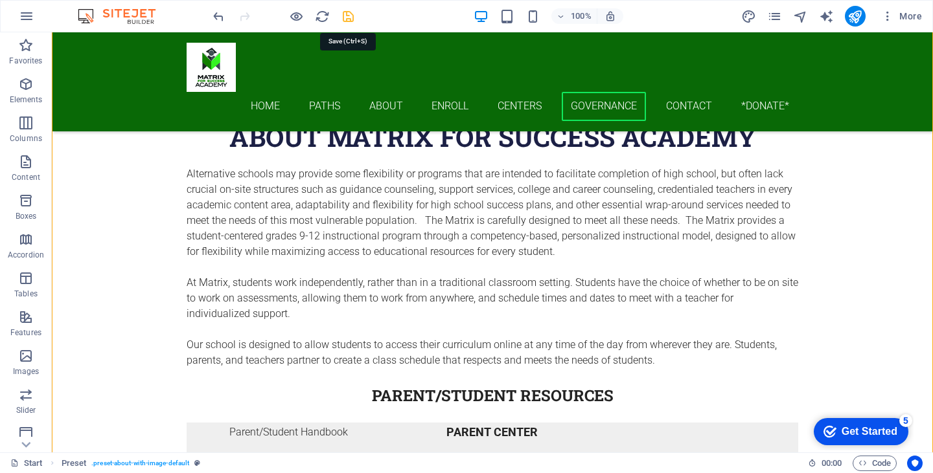
click at [347, 14] on icon "save" at bounding box center [348, 16] width 15 height 15
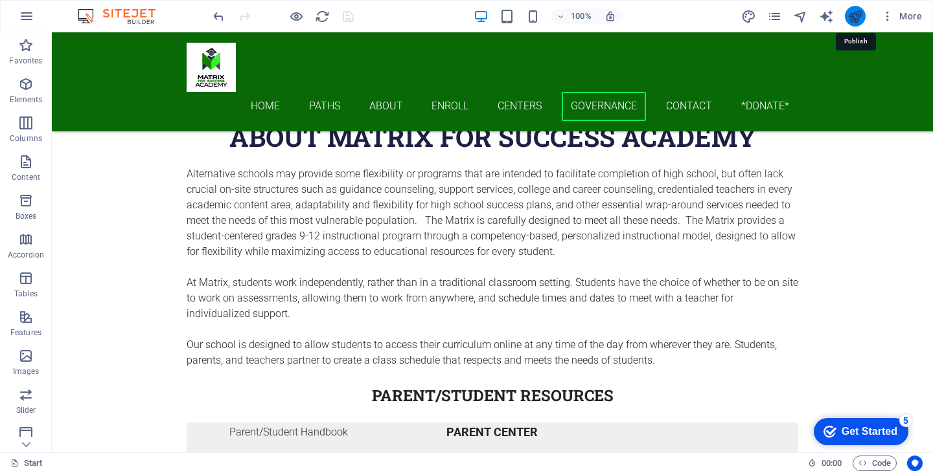
click at [859, 17] on icon "publish" at bounding box center [854, 16] width 15 height 15
